Goal: Task Accomplishment & Management: Complete application form

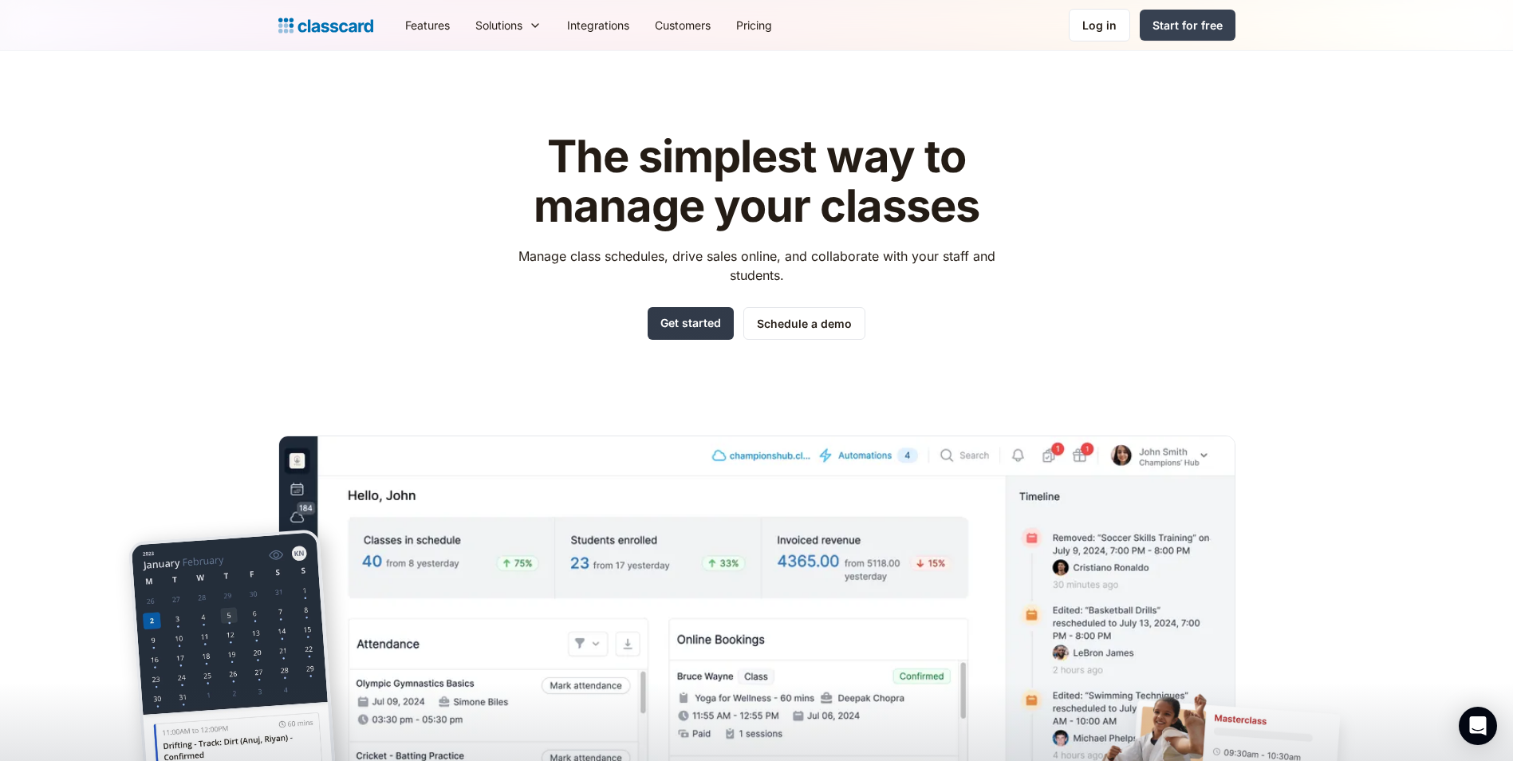
click at [683, 315] on link "Get started" at bounding box center [691, 323] width 86 height 33
click at [12, 111] on header "The simplest way to manage your classes Manage class schedules, drive sales onl…" at bounding box center [756, 454] width 1513 height 807
